Goal: Communication & Community: Ask a question

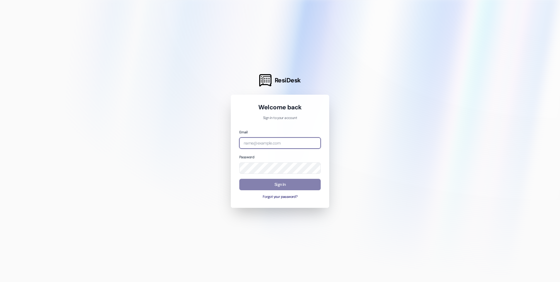
type input "[EMAIL_ADDRESS][DOMAIN_NAME]"
click at [276, 178] on div "Email [EMAIL_ADDRESS][DOMAIN_NAME] Password Sign In Forgot your password?" at bounding box center [279, 164] width 81 height 71
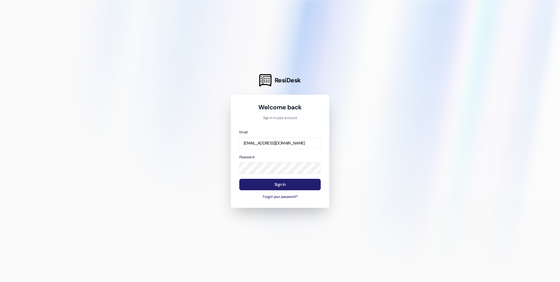
click at [276, 180] on button "Sign In" at bounding box center [279, 184] width 81 height 11
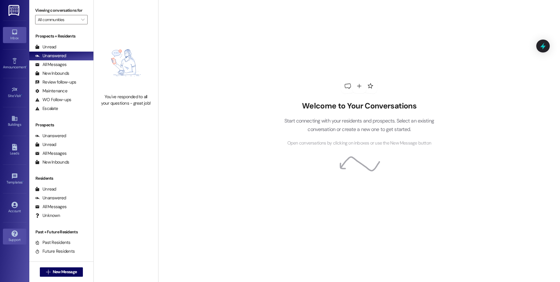
click at [19, 237] on div "Support" at bounding box center [14, 240] width 29 height 6
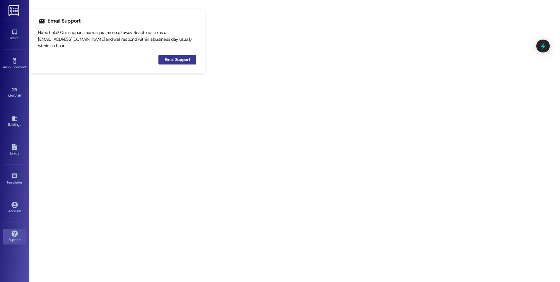
click at [174, 59] on span "Email Support" at bounding box center [177, 60] width 25 height 6
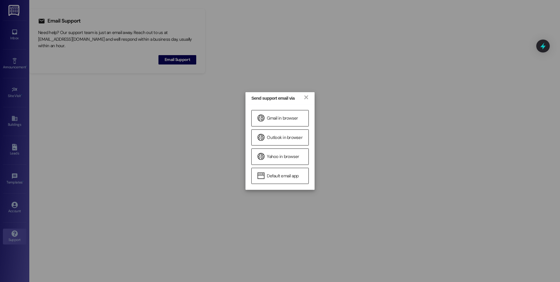
click at [206, 63] on div "Send support email via × Gmail in browser Outlook in browser Yahoo in browser D…" at bounding box center [280, 141] width 560 height 282
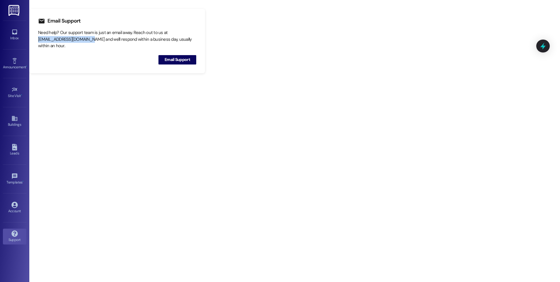
drag, startPoint x: 88, startPoint y: 39, endPoint x: 38, endPoint y: 40, distance: 50.1
click at [38, 40] on div "Email Support Need help? Our support team is just an email away. Reach out to u…" at bounding box center [117, 41] width 176 height 64
